Goal: Find contact information: Find contact information

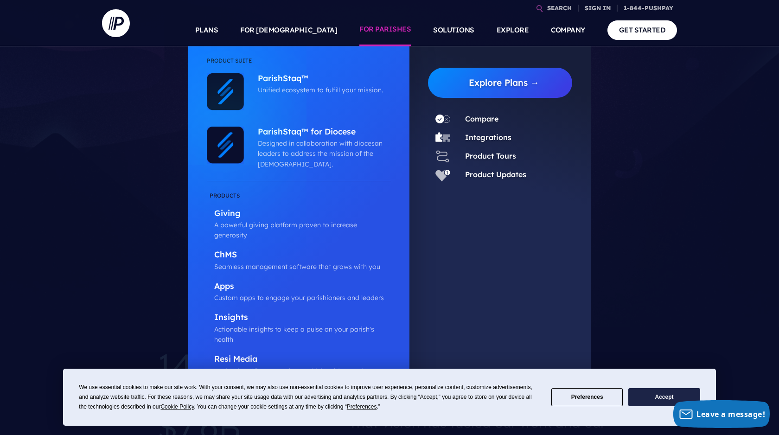
scroll to position [66, 0]
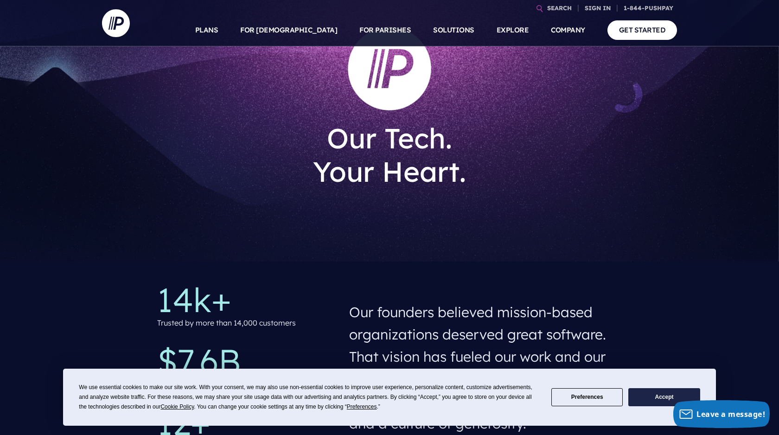
click at [513, 392] on button "Accept" at bounding box center [663, 397] width 71 height 18
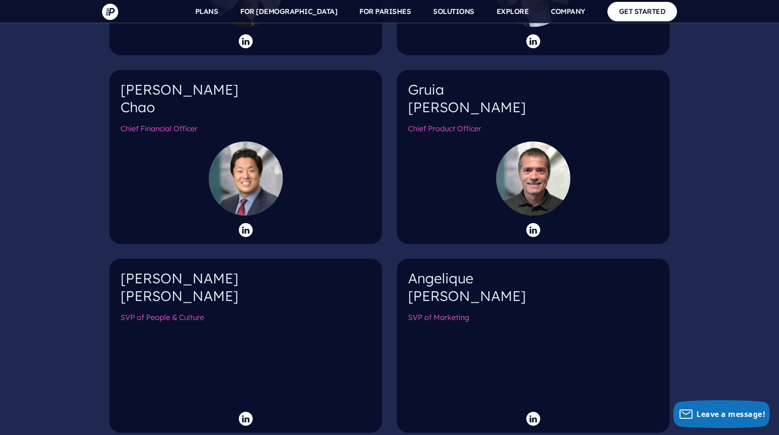
scroll to position [1131, 0]
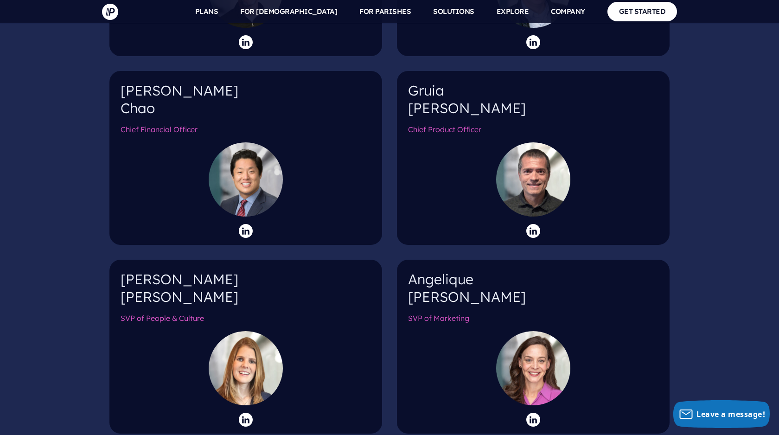
drag, startPoint x: 119, startPoint y: 71, endPoint x: 166, endPoint y: 95, distance: 52.3
click at [166, 95] on div "Burt Chao Chief Financial Officer" at bounding box center [245, 158] width 273 height 174
click at [166, 95] on h4 "Burt Chao" at bounding box center [246, 103] width 250 height 42
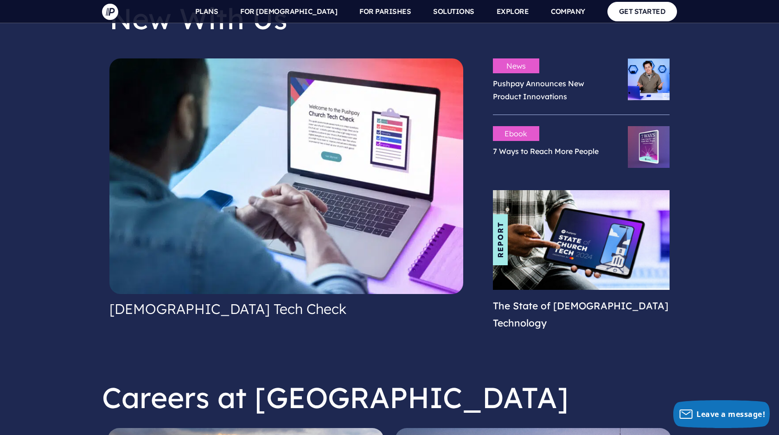
scroll to position [2021, 0]
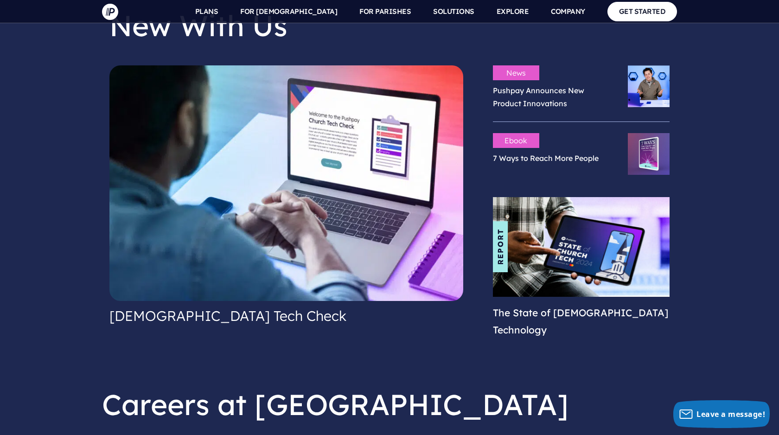
click at [36, 221] on section "New With Us Church Tech Check News Pushpay Announces New Product Innovations" at bounding box center [389, 175] width 779 height 409
